Goal: Task Accomplishment & Management: Complete application form

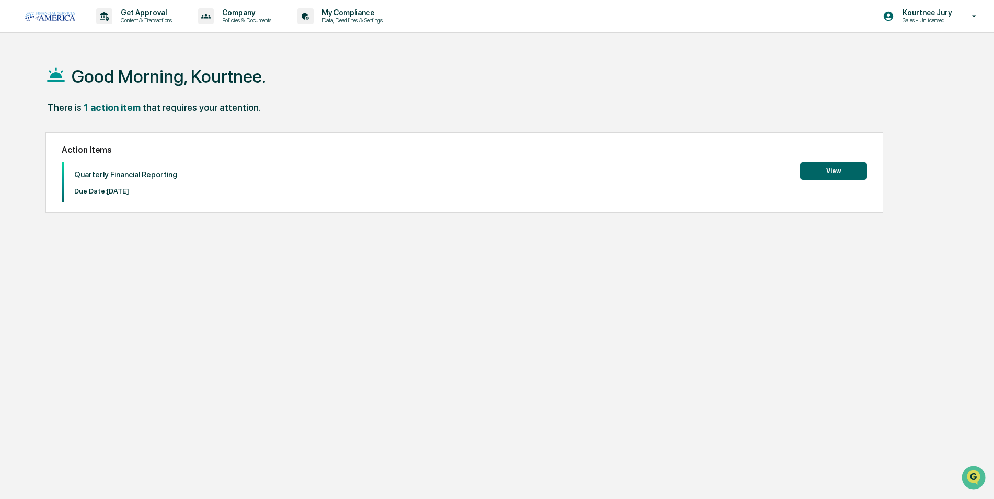
click at [836, 165] on button "View" at bounding box center [833, 171] width 67 height 18
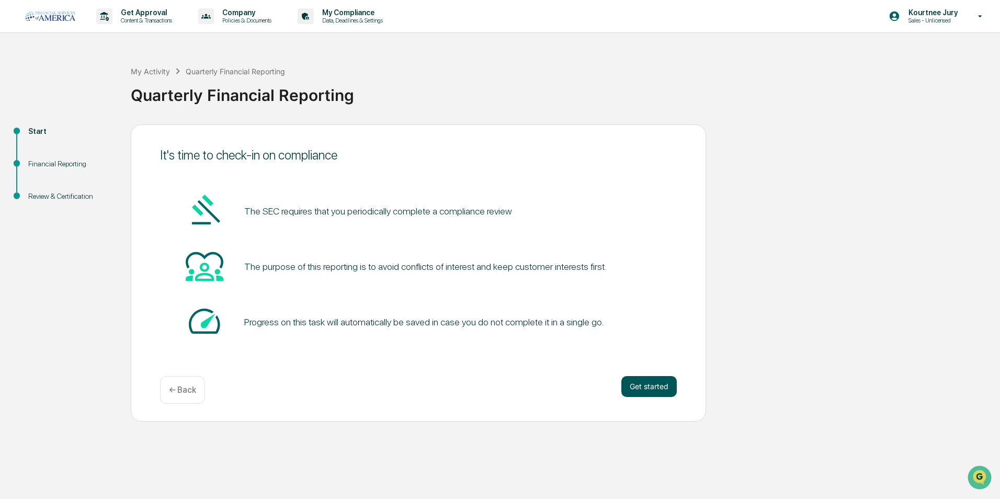
click at [639, 390] on button "Get started" at bounding box center [648, 386] width 55 height 21
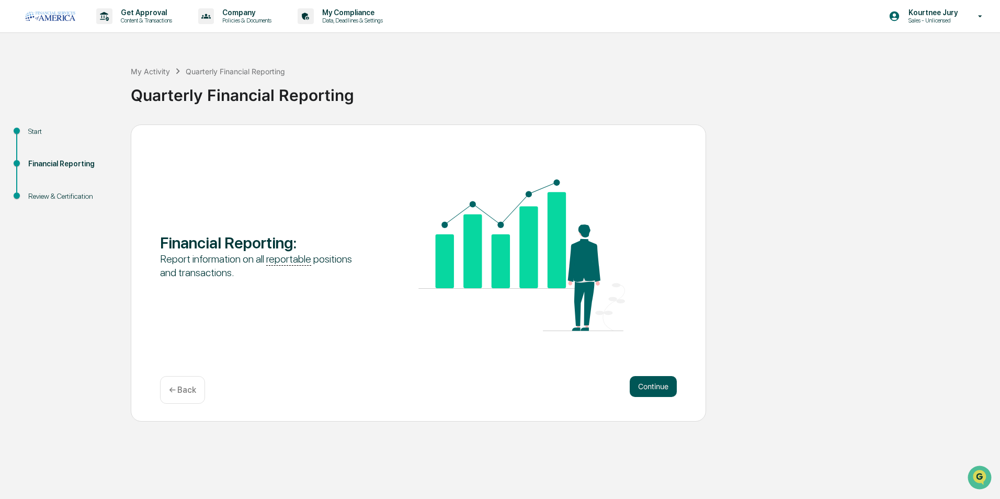
click at [648, 390] on button "Continue" at bounding box center [652, 386] width 47 height 21
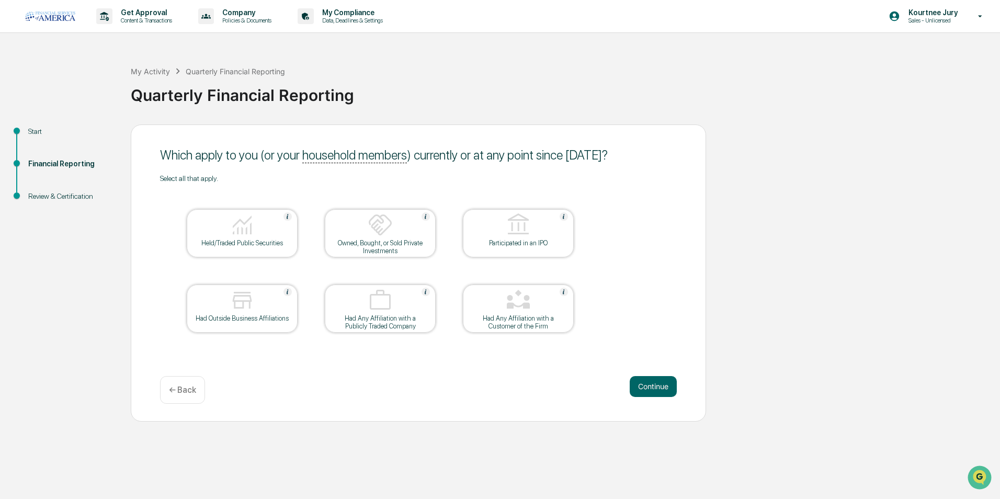
click at [223, 234] on div at bounding box center [242, 225] width 105 height 27
click at [655, 389] on button "Continue" at bounding box center [652, 386] width 47 height 21
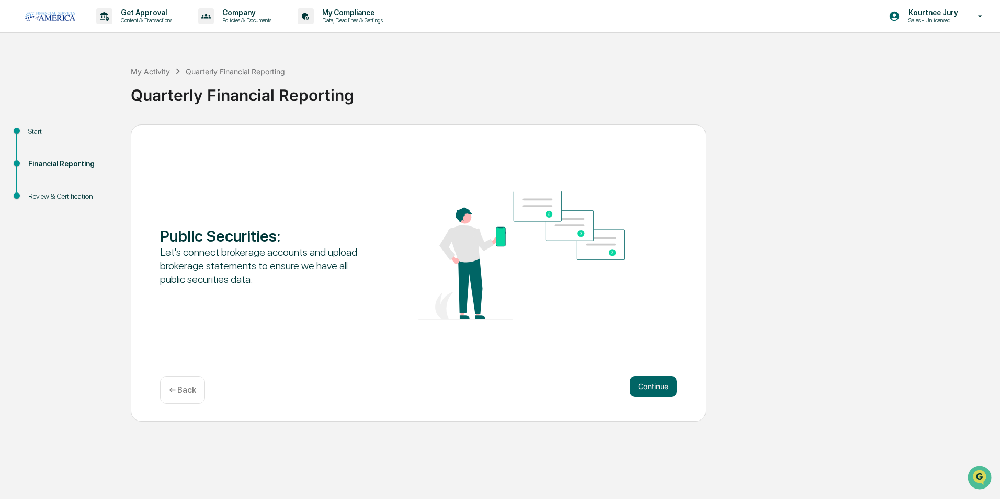
click at [175, 390] on p "← Back" at bounding box center [182, 390] width 27 height 10
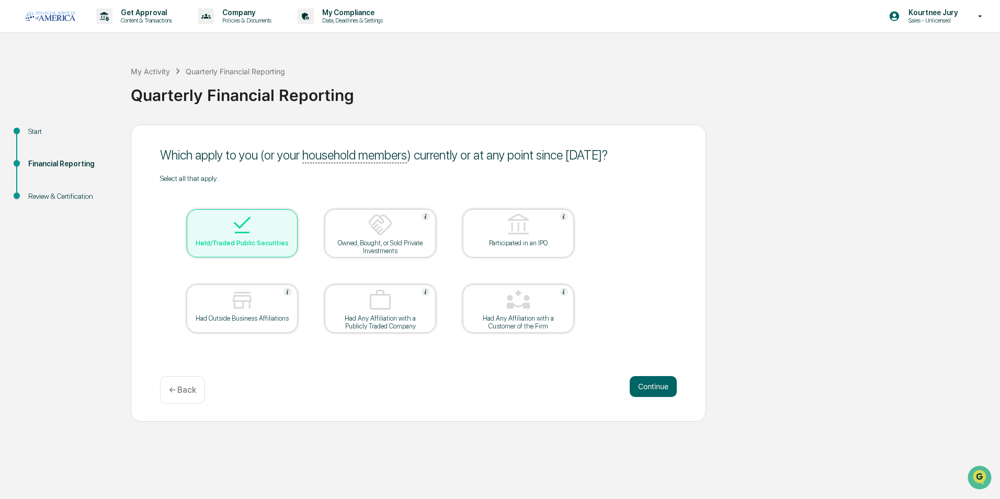
click at [246, 232] on img at bounding box center [241, 224] width 25 height 25
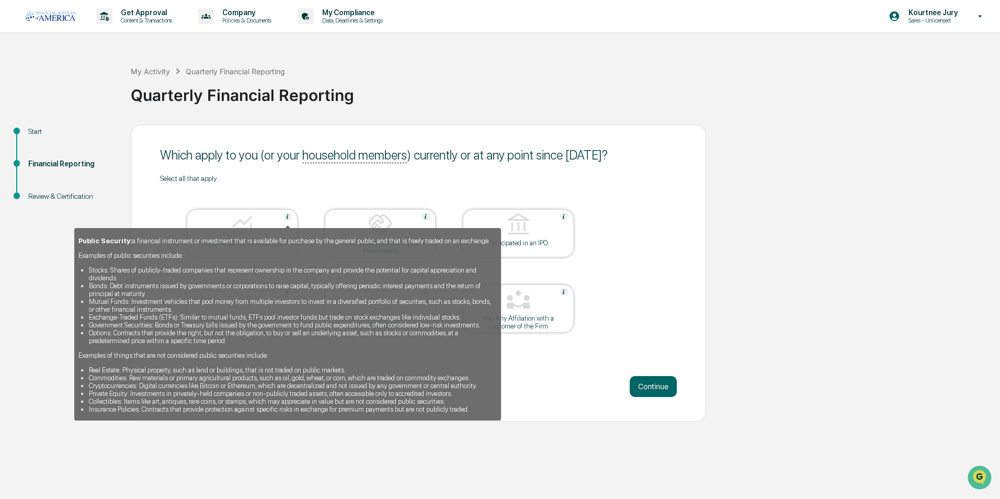
click at [288, 217] on img at bounding box center [287, 216] width 8 height 8
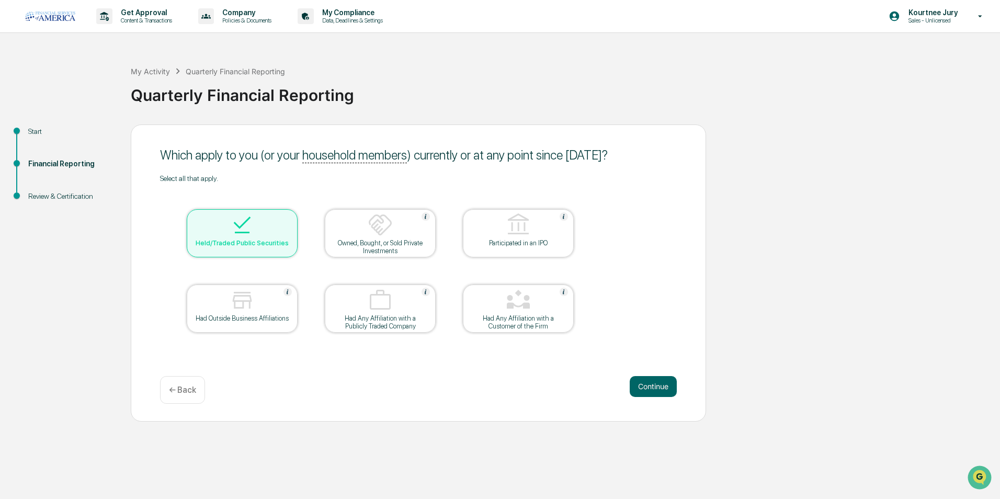
click at [288, 217] on div at bounding box center [242, 225] width 105 height 27
click at [241, 218] on img at bounding box center [241, 224] width 25 height 25
click at [657, 372] on div "Which apply to you (or your household members ) currently or at any point since…" at bounding box center [418, 272] width 575 height 297
click at [656, 373] on div "Which apply to you (or your household members ) currently or at any point since…" at bounding box center [418, 272] width 575 height 297
drag, startPoint x: 656, startPoint y: 374, endPoint x: 659, endPoint y: 378, distance: 5.7
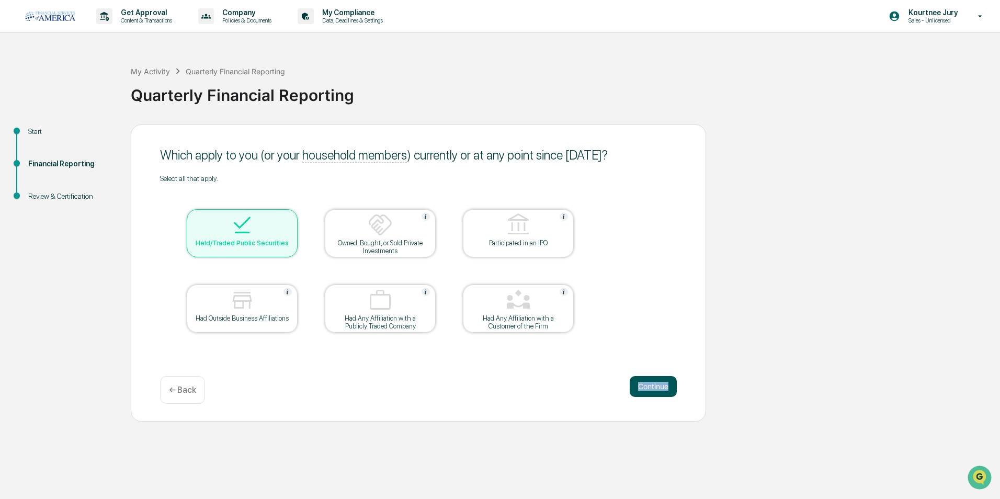
click at [659, 378] on button "Continue" at bounding box center [652, 386] width 47 height 21
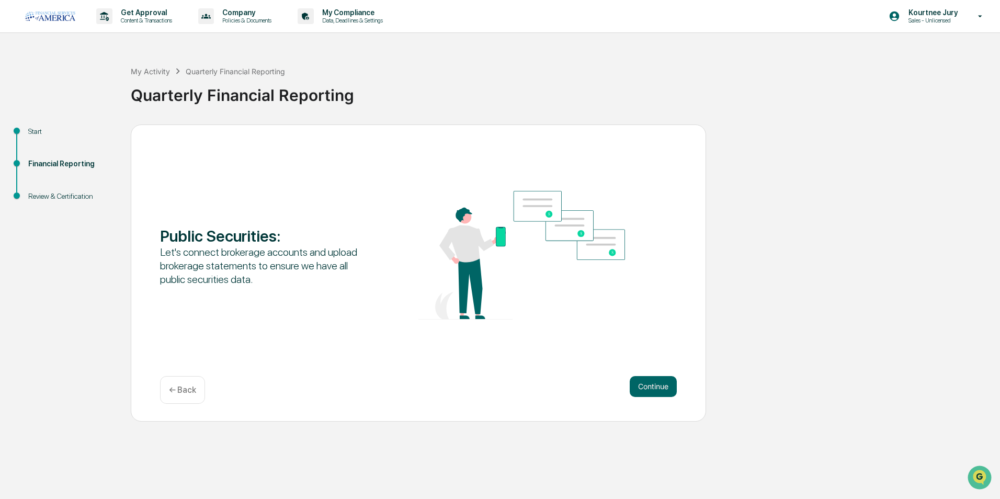
click at [186, 390] on p "← Back" at bounding box center [182, 390] width 27 height 10
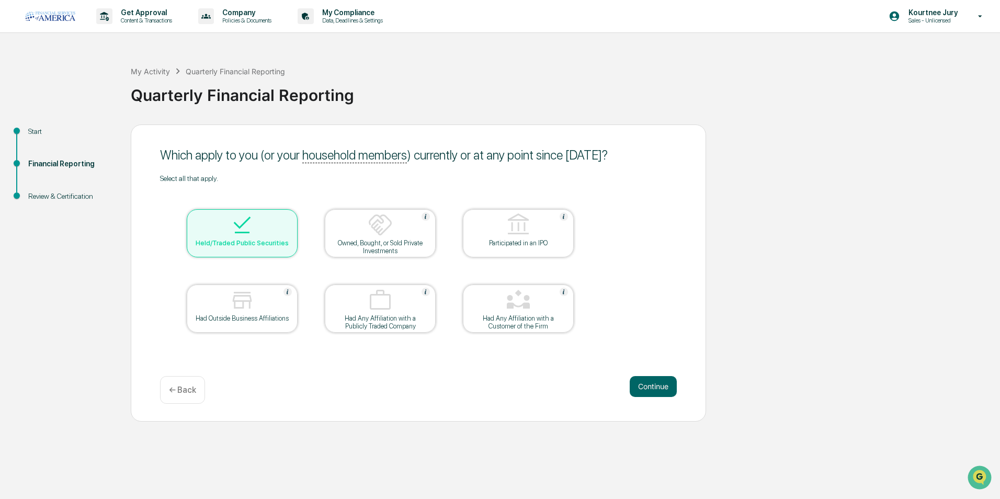
click at [276, 236] on div at bounding box center [242, 225] width 105 height 27
click at [664, 383] on button "Continue" at bounding box center [652, 386] width 47 height 21
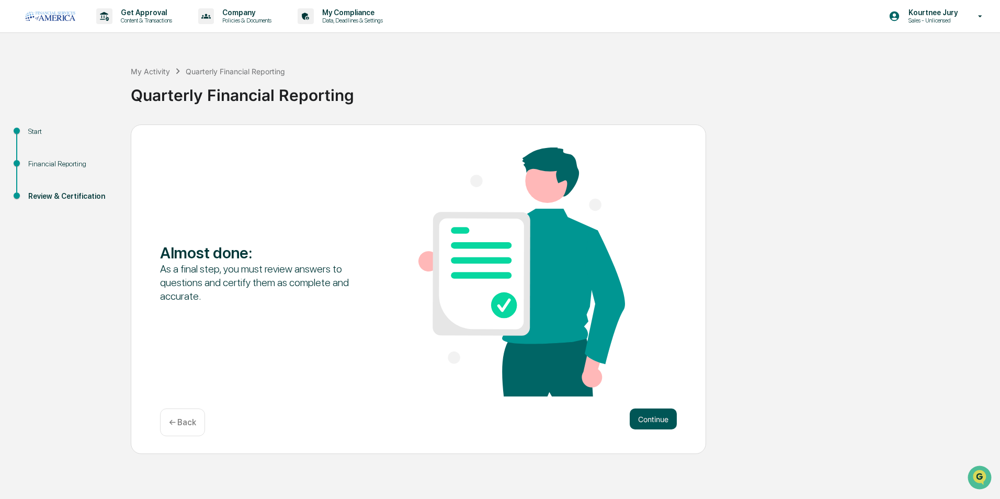
click at [653, 418] on button "Continue" at bounding box center [652, 418] width 47 height 21
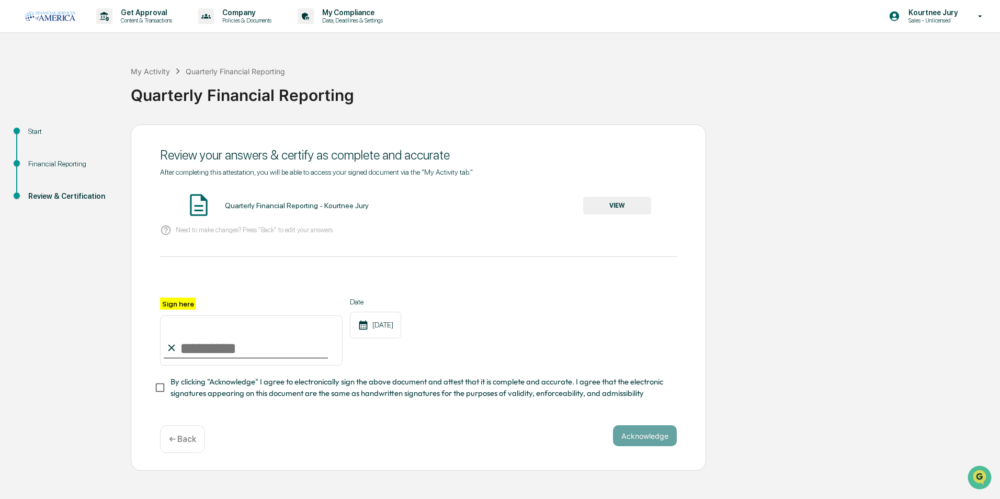
click at [210, 237] on div "Need to make changes? Press "Back" to edit your answers" at bounding box center [418, 230] width 516 height 21
click at [262, 232] on p "Need to make changes? Press "Back" to edit your answers" at bounding box center [254, 230] width 157 height 8
drag, startPoint x: 262, startPoint y: 232, endPoint x: 274, endPoint y: 238, distance: 13.6
click at [272, 240] on div "After completing this attestation, you will be able to access your signed docum…" at bounding box center [418, 284] width 516 height 232
click at [222, 337] on input "Sign here" at bounding box center [251, 340] width 182 height 50
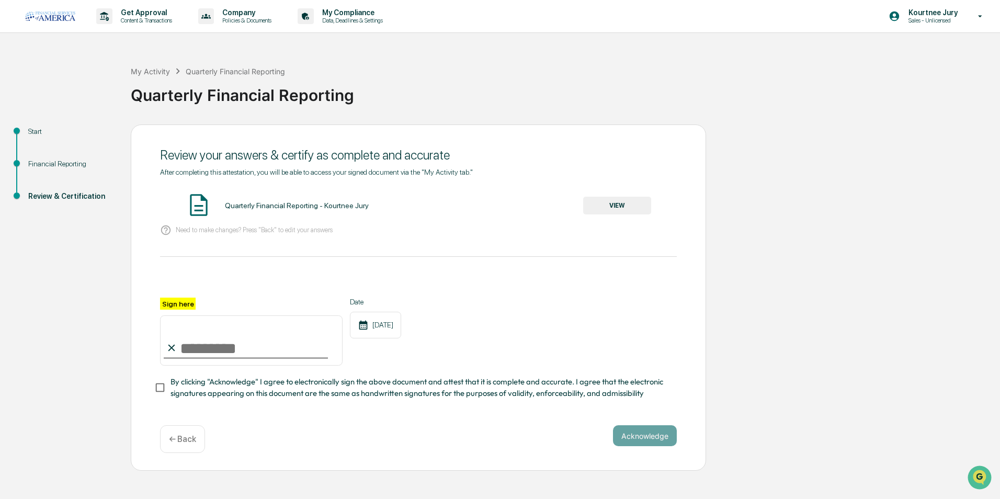
type input "**********"
click at [624, 433] on button "Acknowledge" at bounding box center [645, 435] width 64 height 21
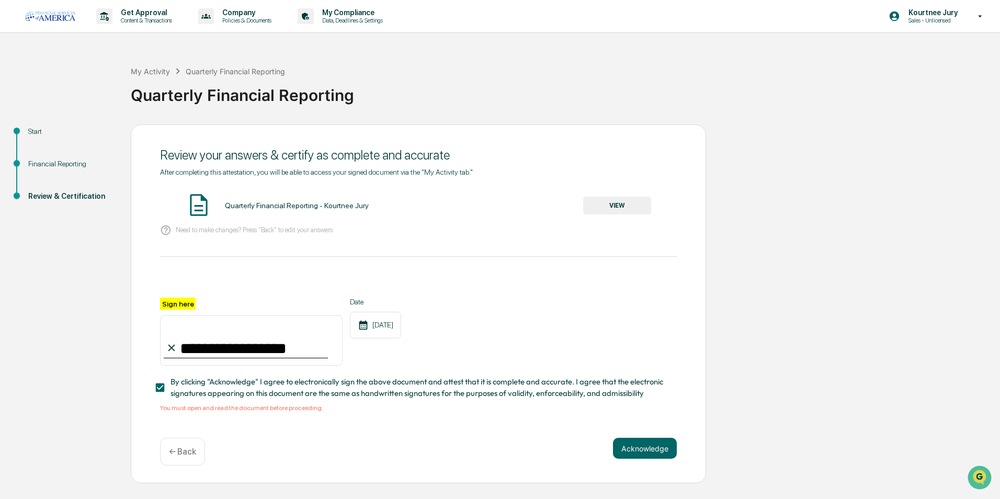
click at [634, 205] on button "VIEW" at bounding box center [617, 206] width 68 height 18
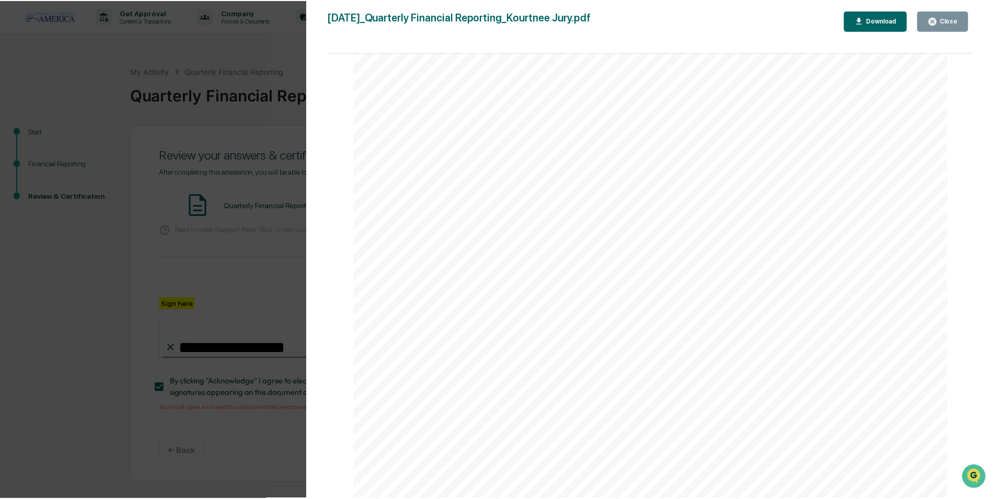
scroll to position [1302, 0]
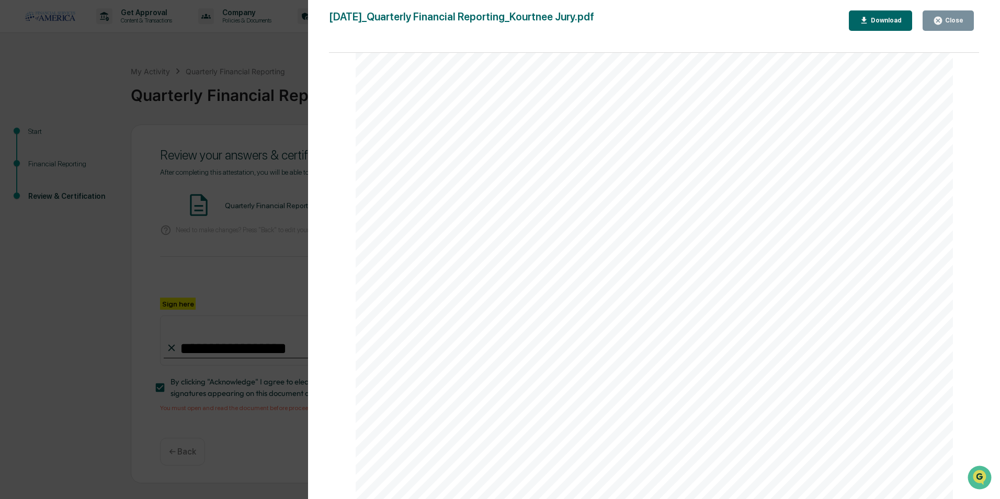
click at [891, 27] on button "Download" at bounding box center [880, 20] width 64 height 20
click at [962, 20] on div "Close" at bounding box center [953, 20] width 20 height 7
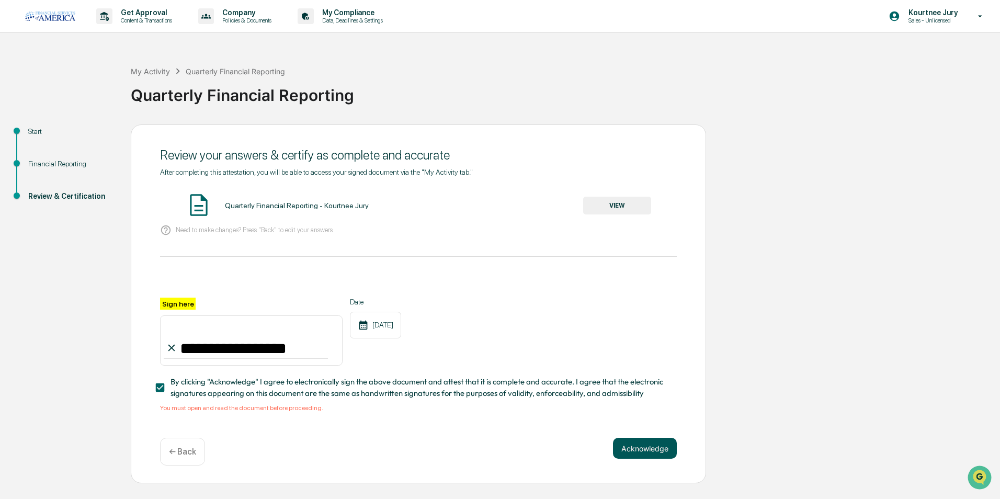
click at [637, 450] on button "Acknowledge" at bounding box center [645, 448] width 64 height 21
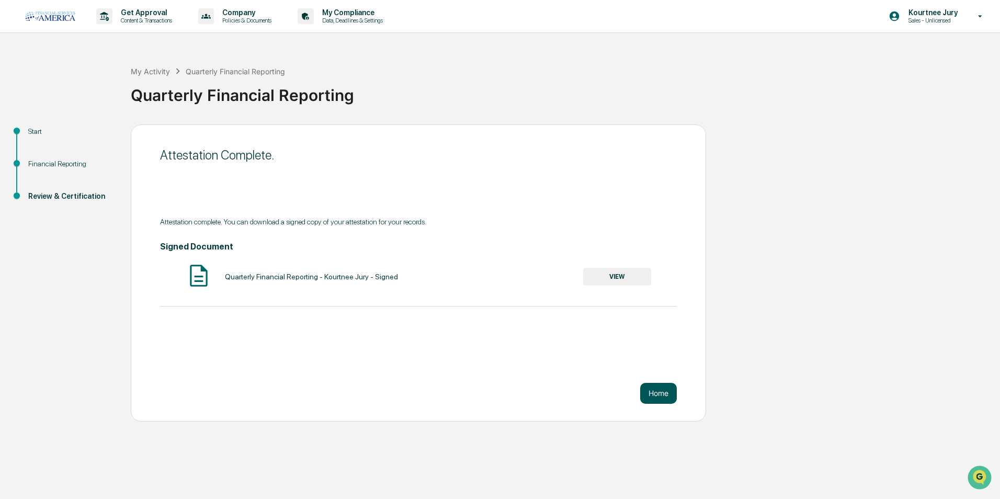
click at [654, 399] on button "Home" at bounding box center [658, 393] width 37 height 21
